Goal: Entertainment & Leisure: Consume media (video, audio)

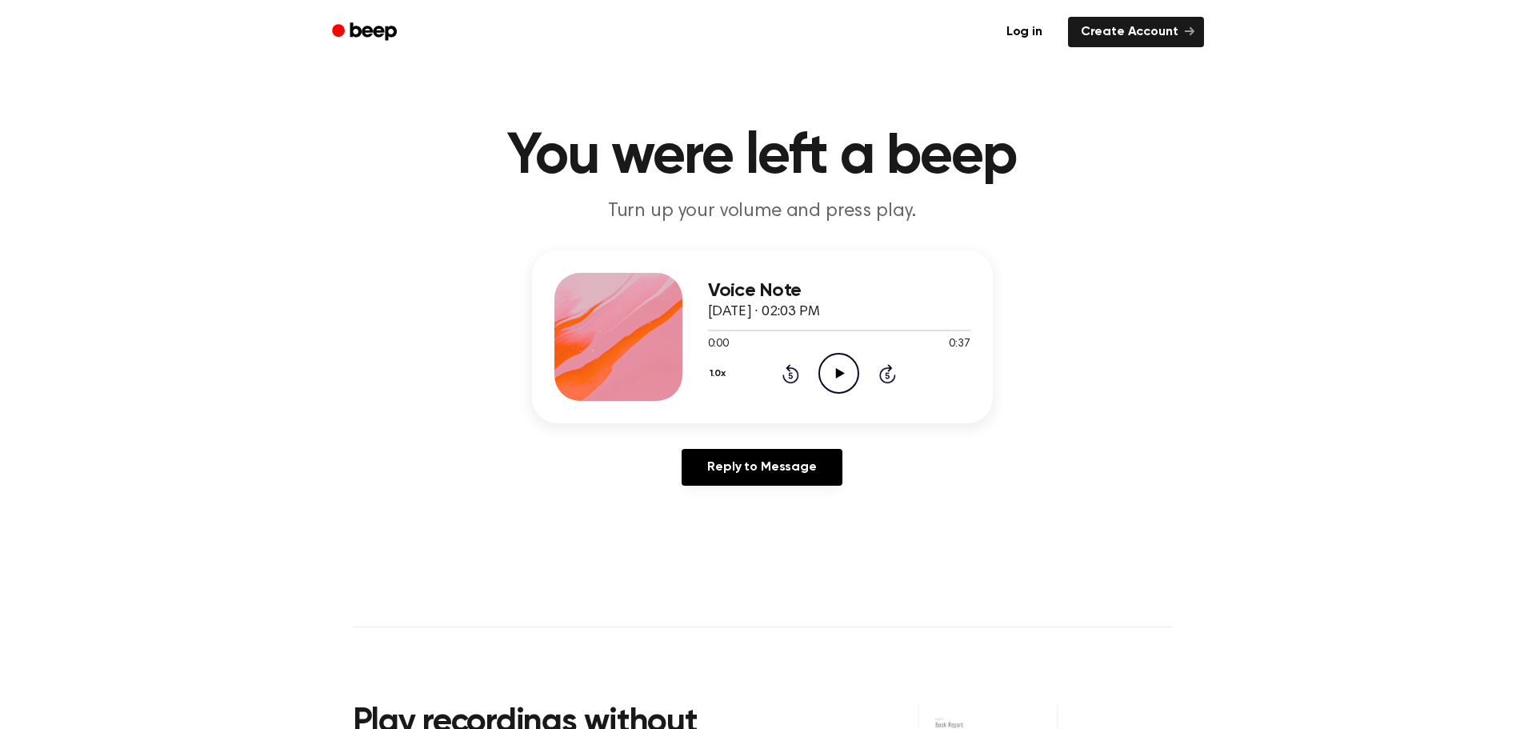
click at [843, 380] on icon "Play Audio" at bounding box center [838, 373] width 41 height 41
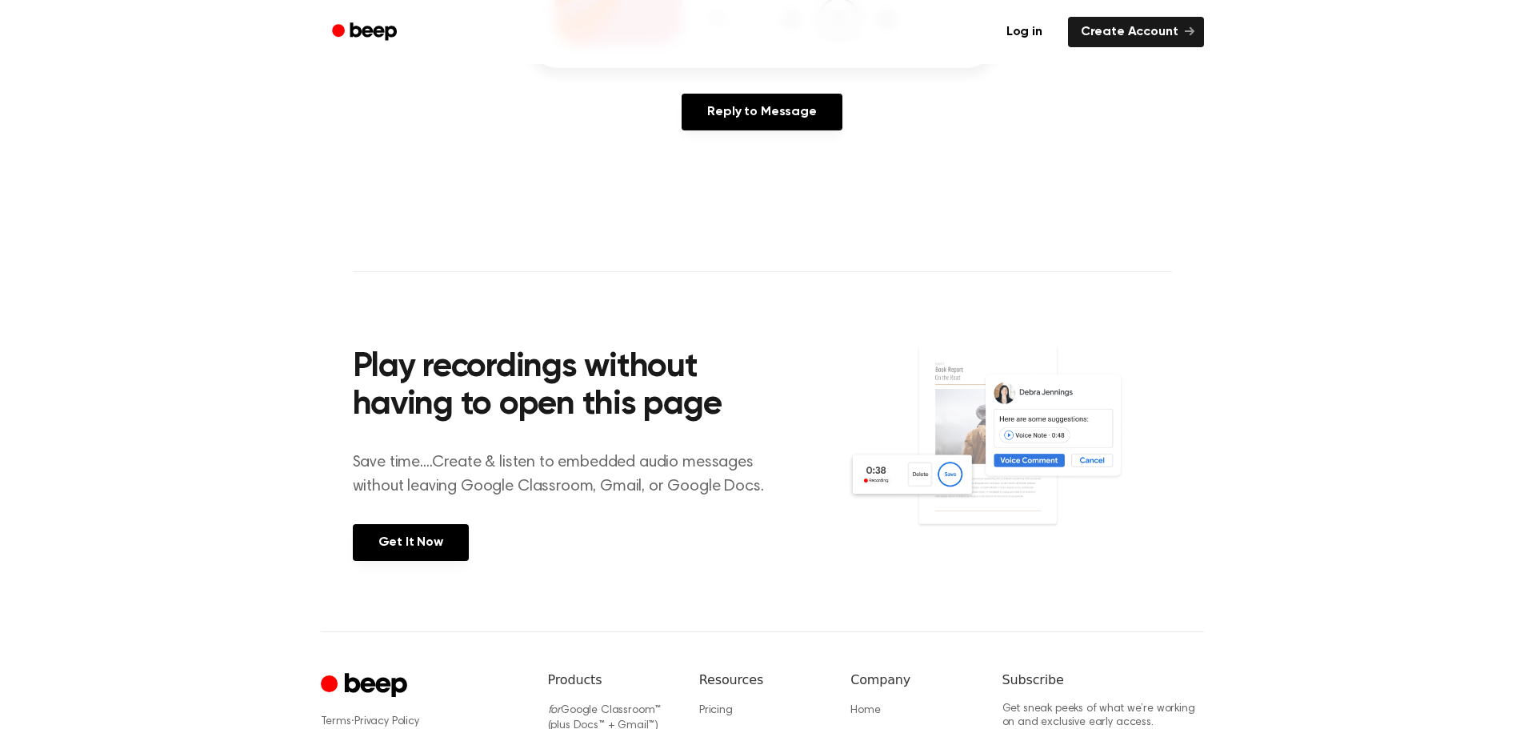
scroll to position [400, 0]
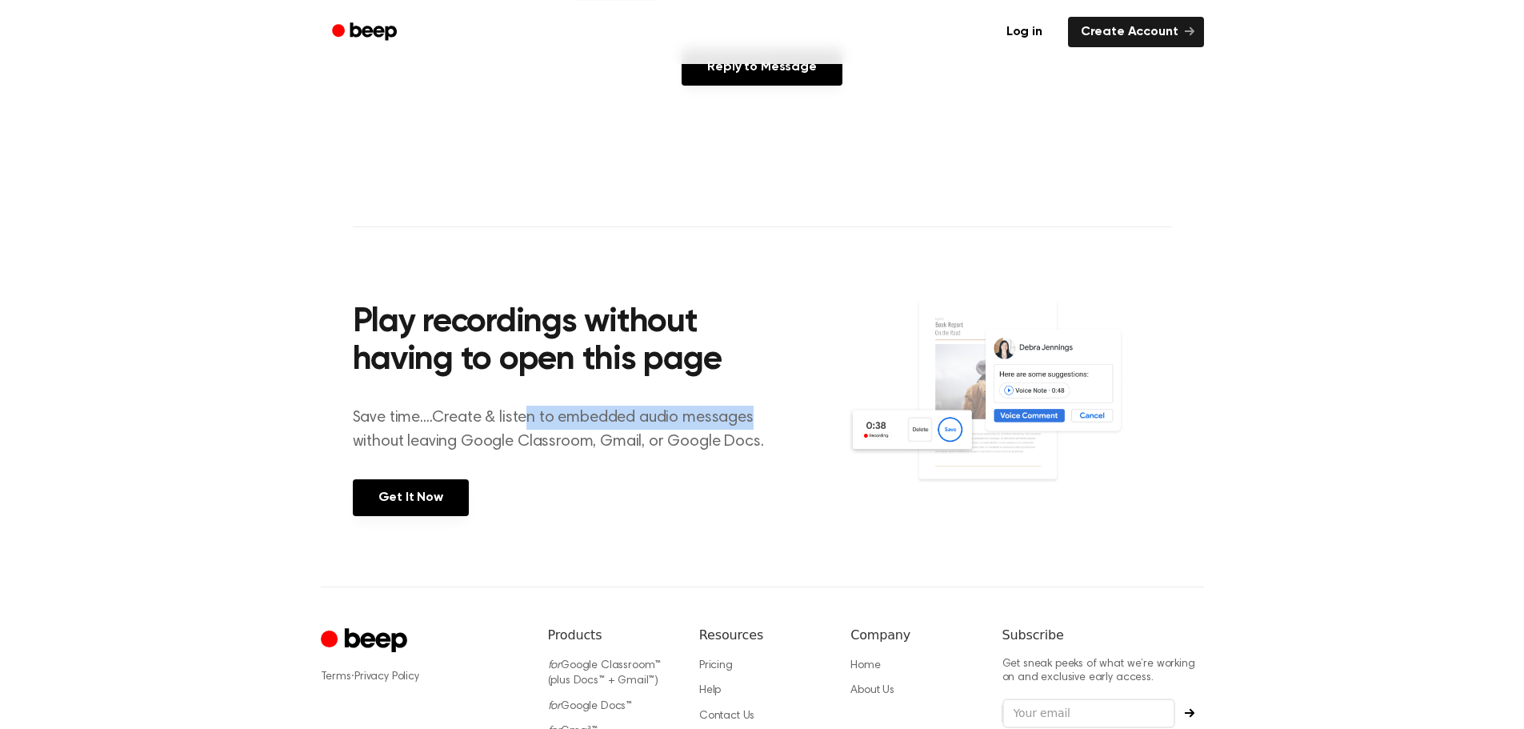
drag, startPoint x: 534, startPoint y: 417, endPoint x: 769, endPoint y: 424, distance: 234.5
click at [769, 424] on p "Save time....Create & listen to embedded audio messages without leaving Google …" at bounding box center [568, 430] width 431 height 48
click at [746, 436] on p "Save time....Create & listen to embedded audio messages without leaving Google …" at bounding box center [568, 430] width 431 height 48
